Goal: Task Accomplishment & Management: Complete application form

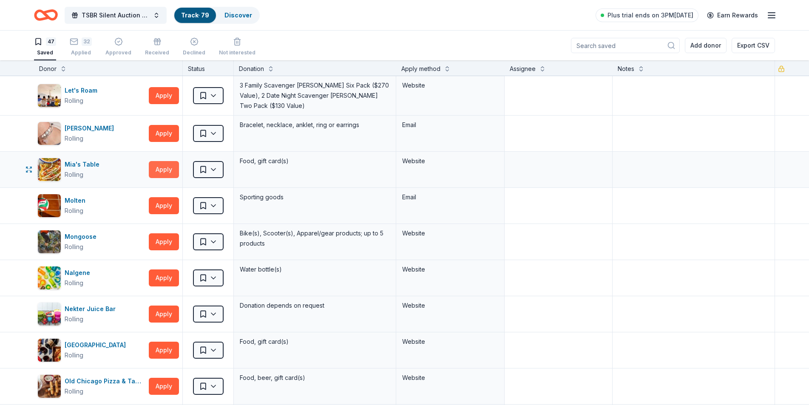
click at [157, 169] on button "Apply" at bounding box center [164, 169] width 30 height 17
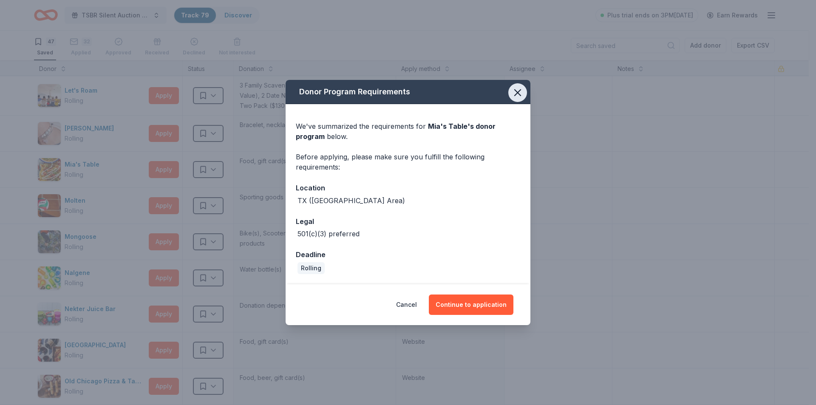
click at [515, 92] on icon "button" at bounding box center [518, 93] width 12 height 12
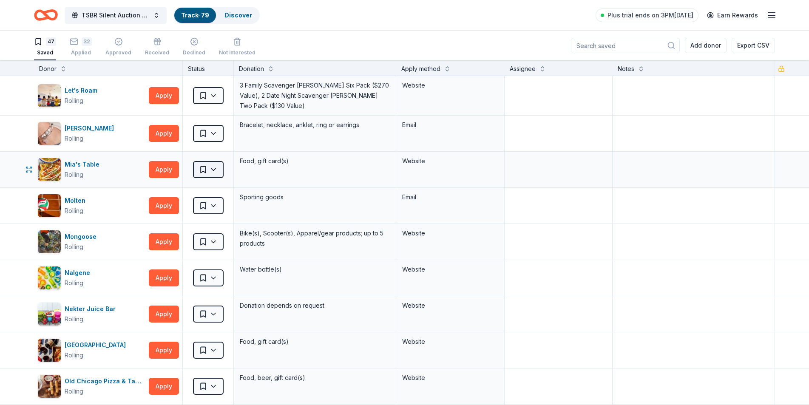
click at [213, 164] on html "TSBR Silent Auction 2025 Track · 79 Discover Plus trial ends on 3PM[DATE] Earn …" at bounding box center [404, 202] width 809 height 405
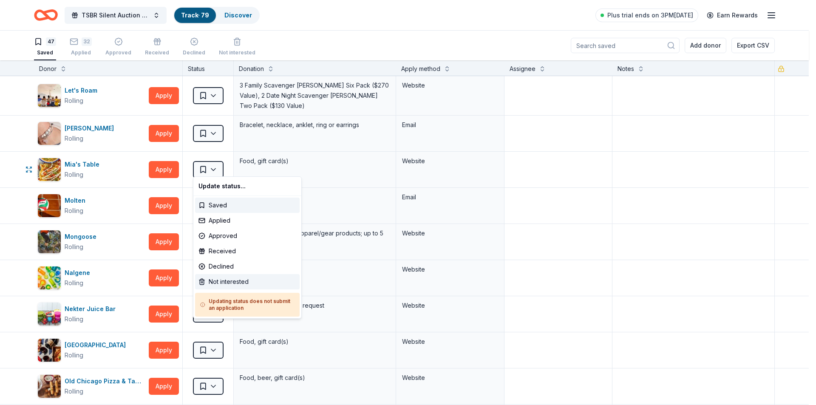
click at [230, 283] on div "Not interested" at bounding box center [247, 281] width 105 height 15
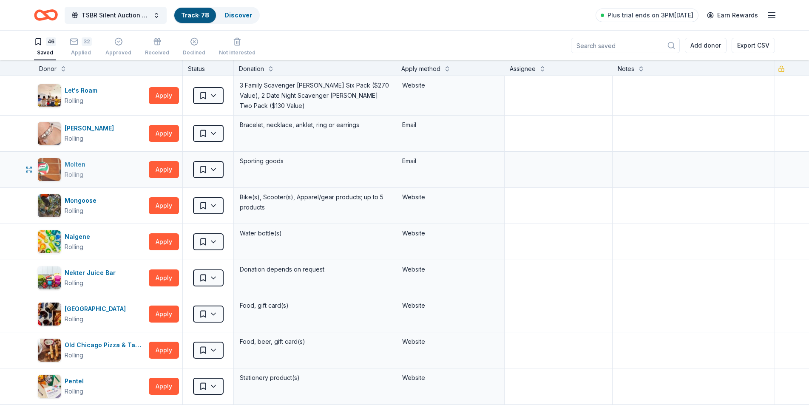
click at [75, 170] on div "Rolling" at bounding box center [74, 175] width 19 height 10
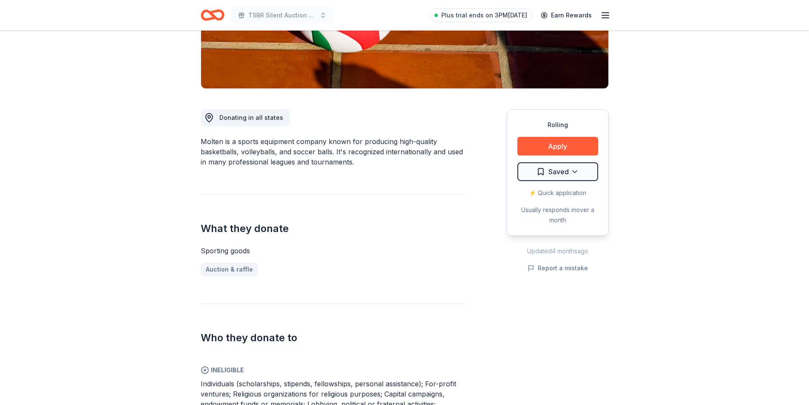
scroll to position [170, 0]
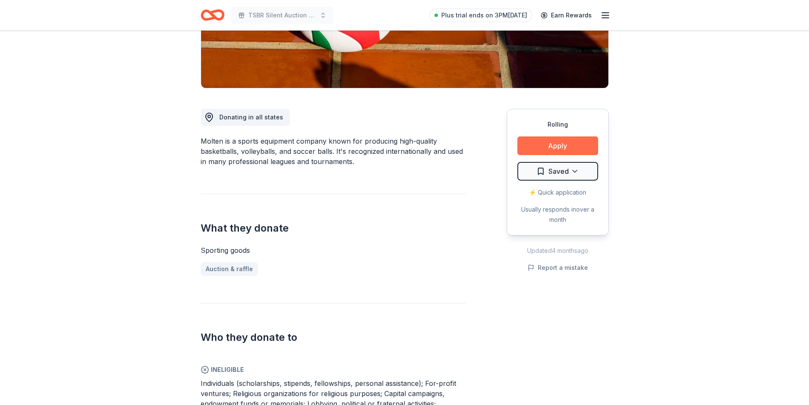
click at [555, 143] on button "Apply" at bounding box center [557, 145] width 81 height 19
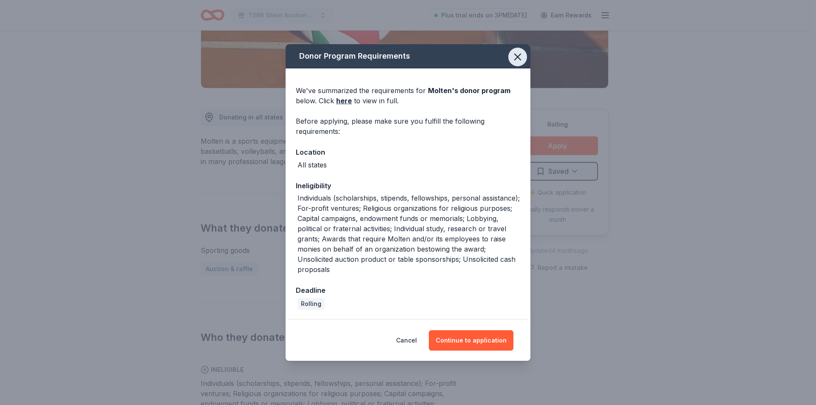
click at [517, 57] on icon "button" at bounding box center [518, 57] width 6 height 6
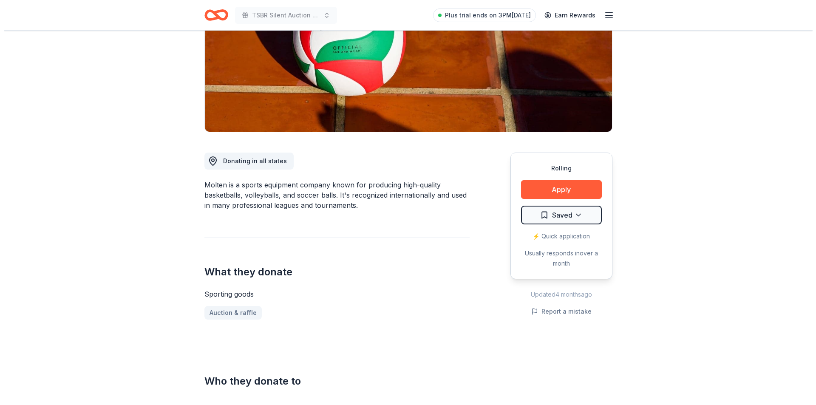
scroll to position [43, 0]
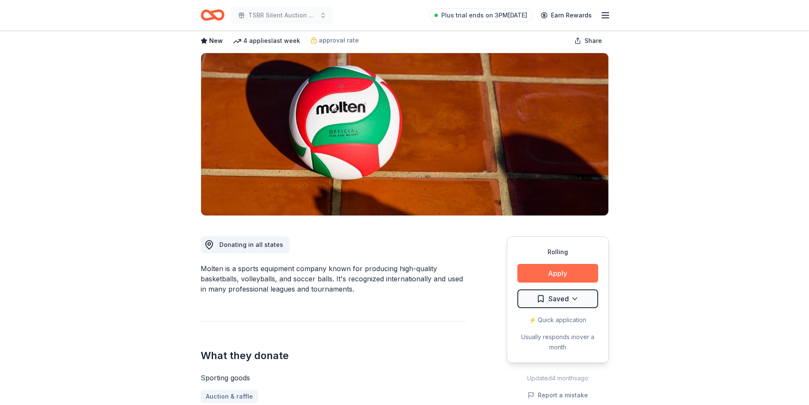
click at [557, 272] on button "Apply" at bounding box center [557, 273] width 81 height 19
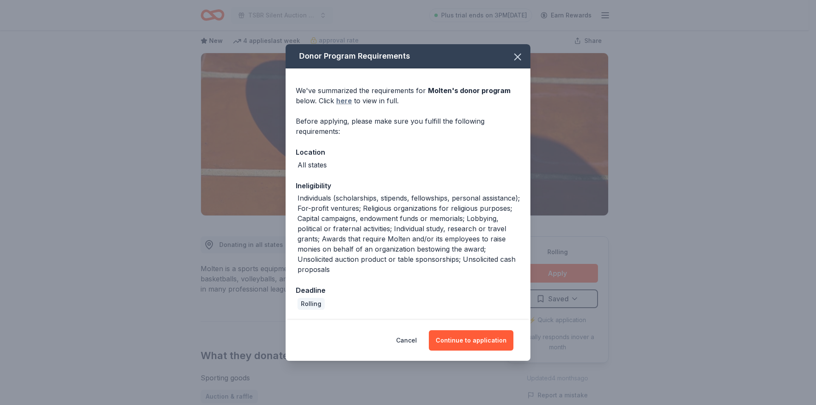
click at [347, 100] on link "here" at bounding box center [344, 101] width 16 height 10
click at [464, 337] on button "Continue to application" at bounding box center [471, 340] width 85 height 20
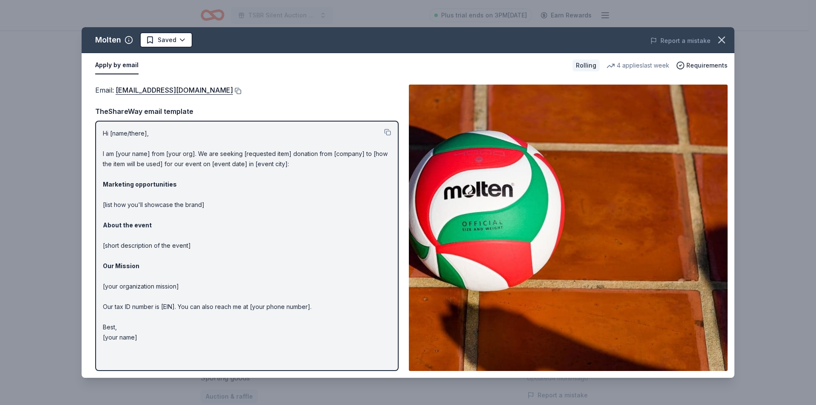
click at [233, 90] on button at bounding box center [237, 91] width 9 height 7
drag, startPoint x: 189, startPoint y: 89, endPoint x: 347, endPoint y: 90, distance: 158.1
click at [347, 90] on div "Email : marketing@moltenusa.com" at bounding box center [246, 90] width 303 height 11
drag, startPoint x: 211, startPoint y: 90, endPoint x: 243, endPoint y: 74, distance: 35.4
click at [243, 74] on div "Apply by email Rolling 4 applies last week Requirements" at bounding box center [408, 65] width 653 height 25
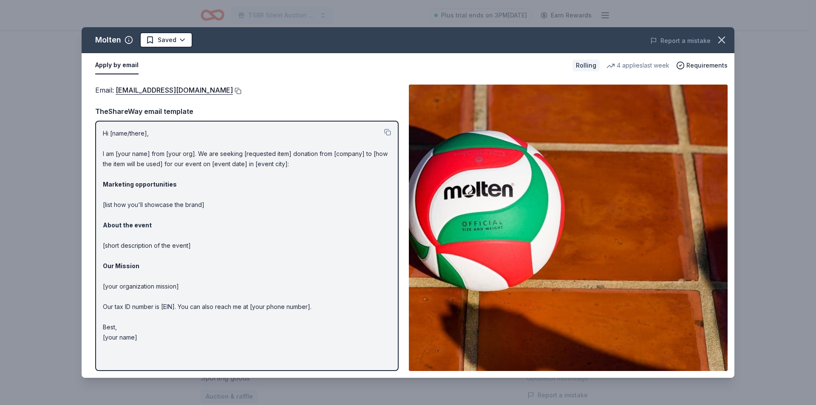
click at [233, 90] on button at bounding box center [237, 91] width 9 height 7
